Goal: Transaction & Acquisition: Purchase product/service

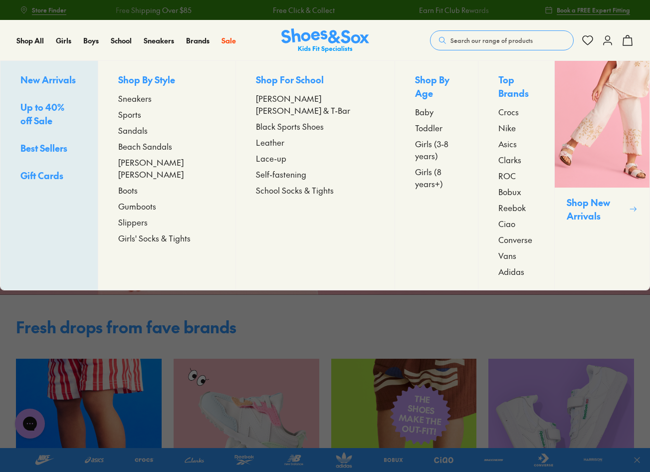
click at [499, 238] on span "Converse" at bounding box center [516, 240] width 34 height 12
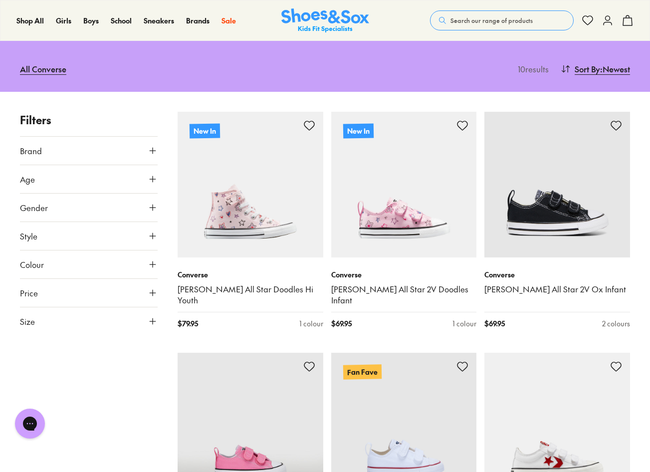
scroll to position [91, 0]
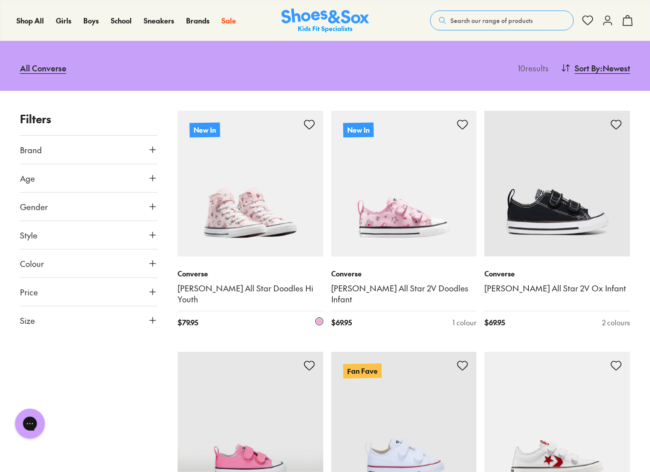
click at [211, 162] on img at bounding box center [251, 184] width 146 height 146
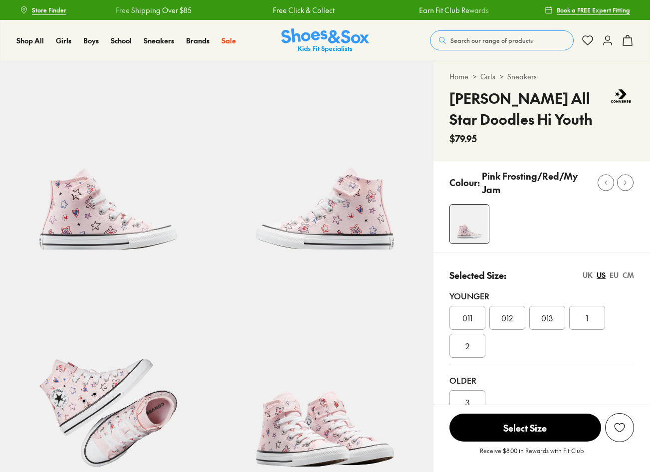
select select "*"
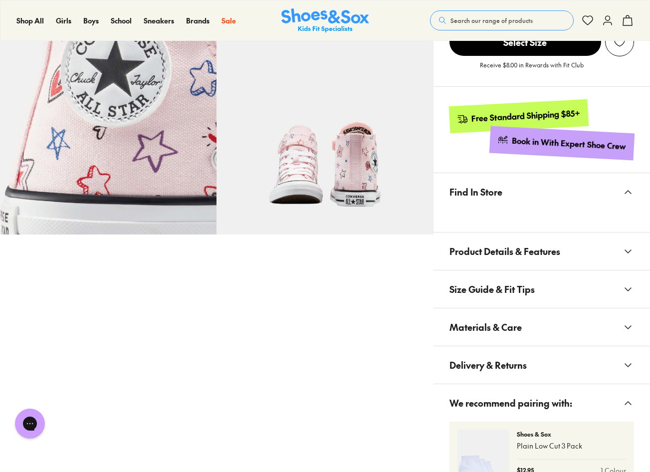
scroll to position [478, 0]
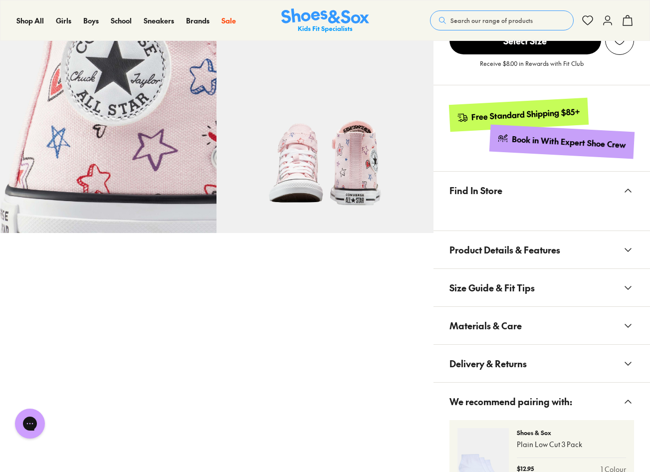
click at [553, 248] on span "Product Details & Features" at bounding box center [505, 249] width 111 height 29
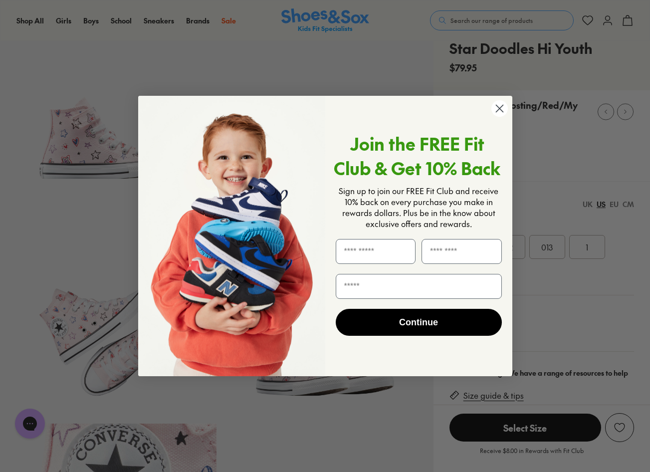
scroll to position [0, 0]
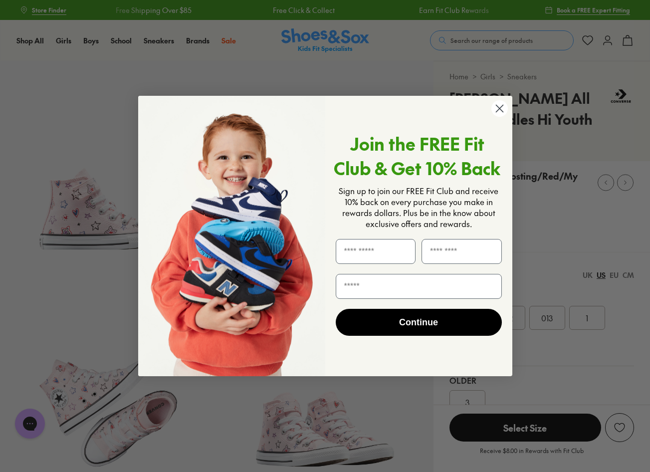
click at [492, 110] on circle "Close dialog" at bounding box center [499, 108] width 16 height 16
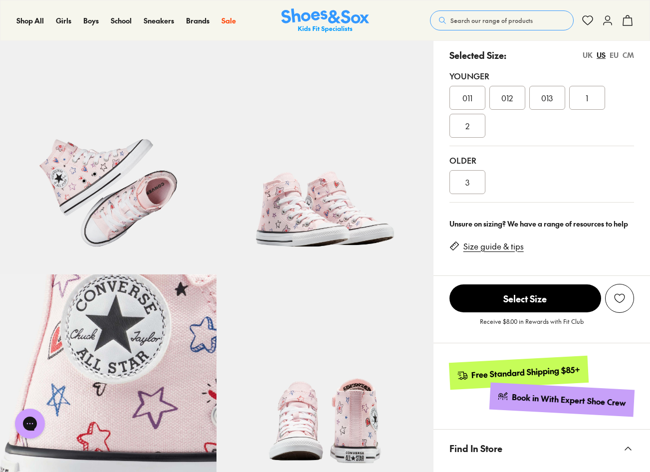
scroll to position [197, 0]
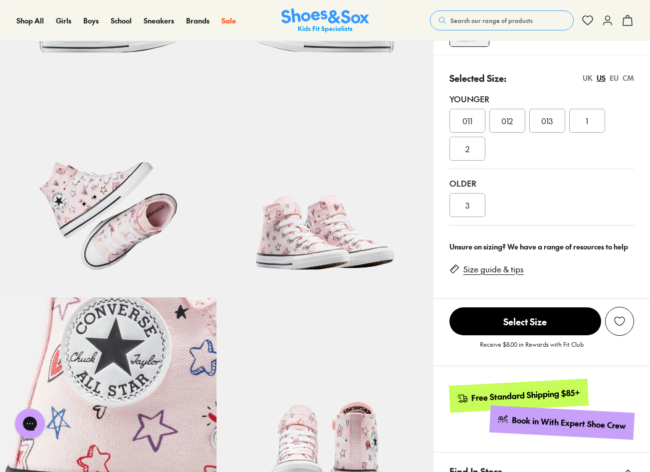
click at [587, 120] on span "1" at bounding box center [587, 121] width 2 height 12
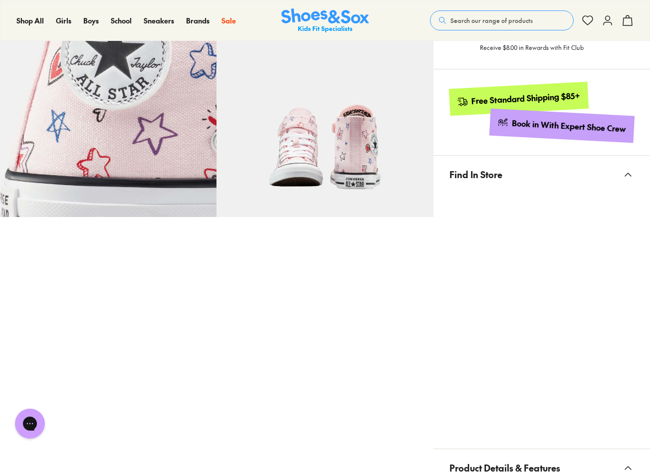
scroll to position [492, 0]
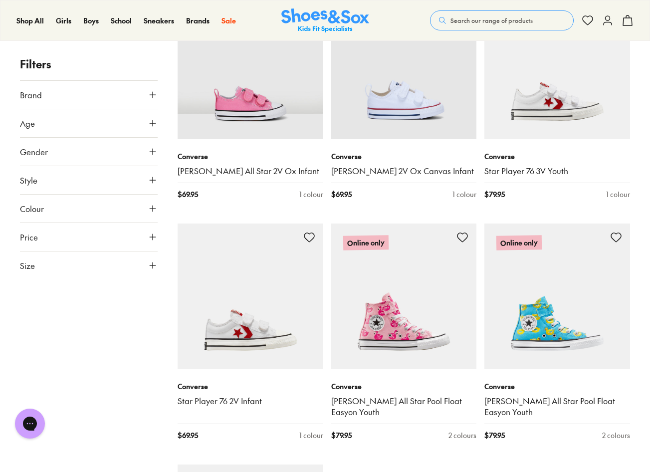
scroll to position [449, 0]
click at [381, 258] on img at bounding box center [404, 296] width 146 height 146
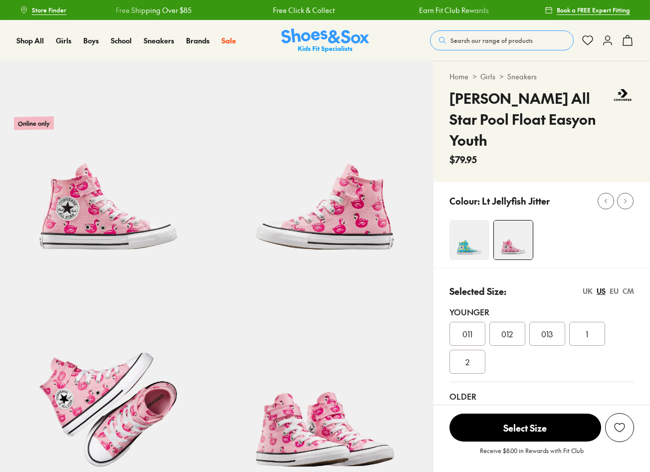
select select "*"
